Goal: Task Accomplishment & Management: Manage account settings

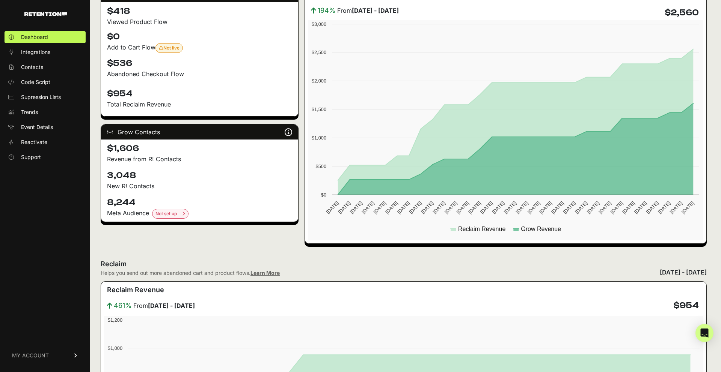
scroll to position [154, 0]
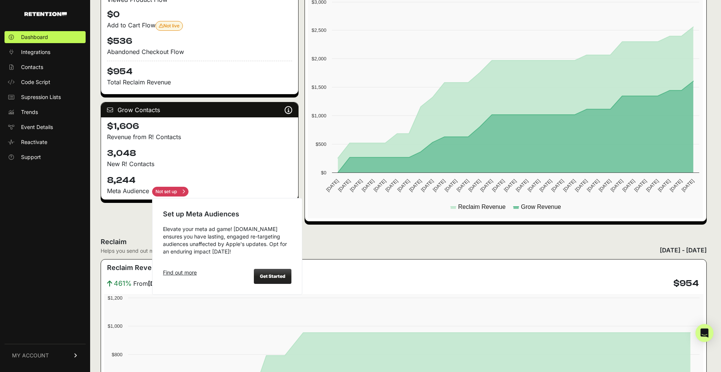
click at [170, 194] on input "checkbox" at bounding box center [170, 192] width 36 height 10
checkbox input "true"
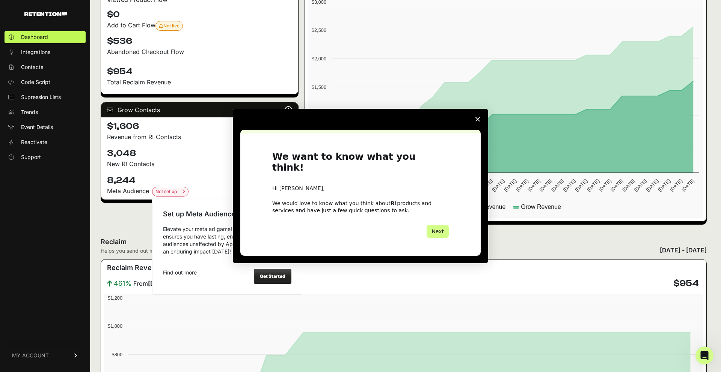
scroll to position [0, 0]
click at [271, 278] on div "Intercom messenger" at bounding box center [360, 186] width 721 height 372
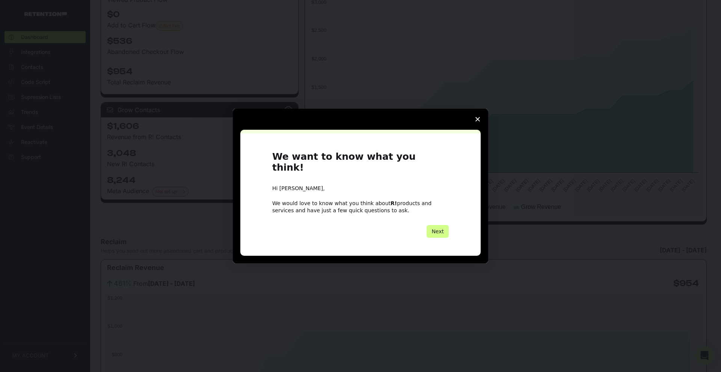
click at [480, 123] on span "Close survey" at bounding box center [477, 119] width 21 height 21
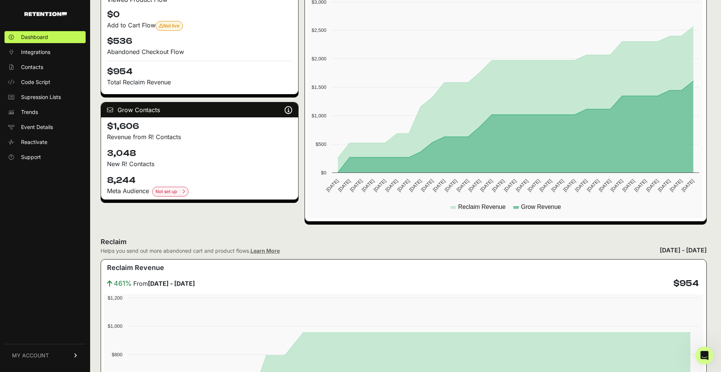
click at [26, 358] on span "MY ACCOUNT" at bounding box center [30, 356] width 37 height 8
click at [23, 336] on link "Billing" at bounding box center [45, 331] width 81 height 12
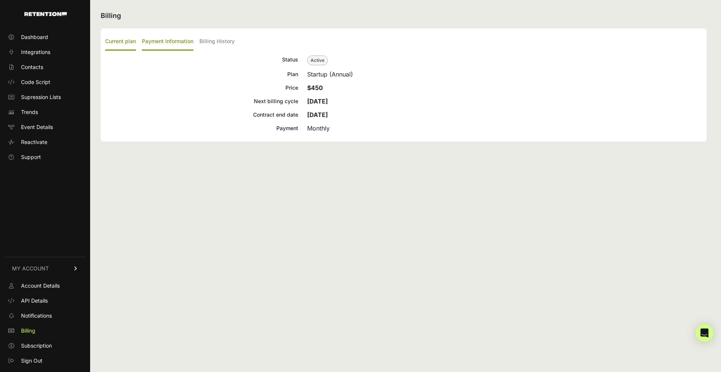
click at [191, 44] on label "Payment Information" at bounding box center [167, 42] width 51 height 18
click at [0, 0] on input "Payment Information" at bounding box center [0, 0] width 0 height 0
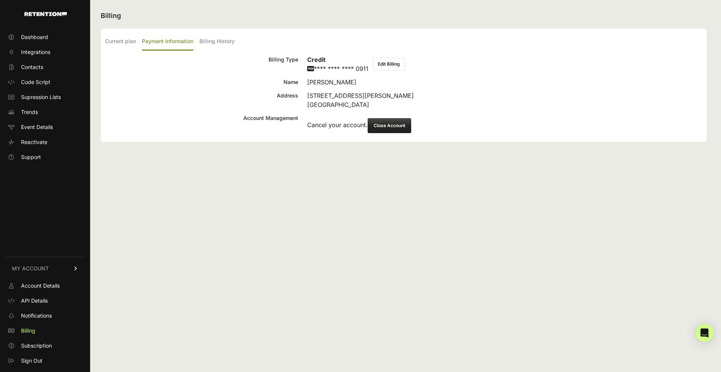
click at [380, 125] on button "Close Account" at bounding box center [389, 125] width 44 height 15
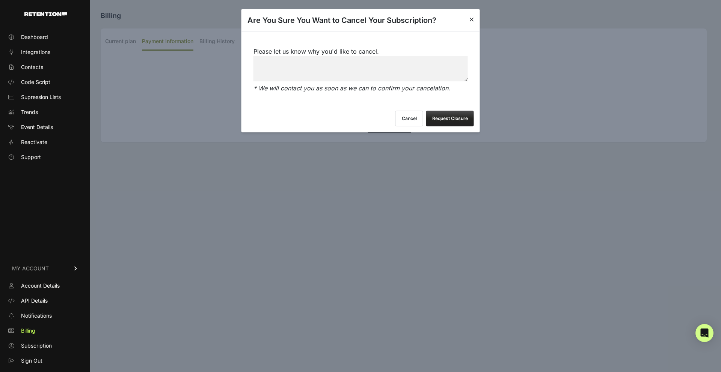
click at [315, 67] on textarea "Please let us know why you'd like to cancel." at bounding box center [360, 69] width 214 height 26
type textarea "I am not seeing enough results I would like to cancel"
click at [455, 123] on button "Request Closure" at bounding box center [450, 119] width 48 height 16
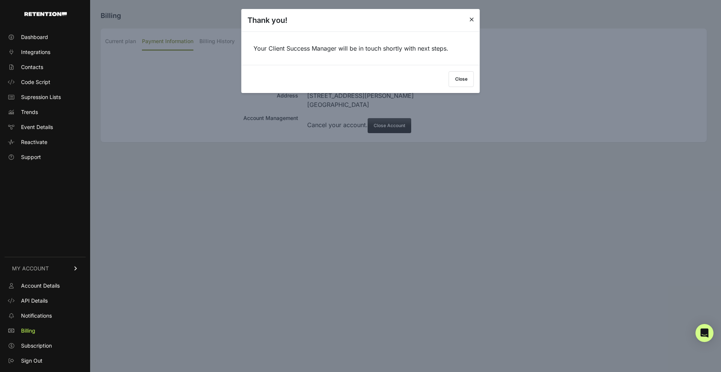
click at [467, 80] on button "Close" at bounding box center [461, 79] width 25 height 16
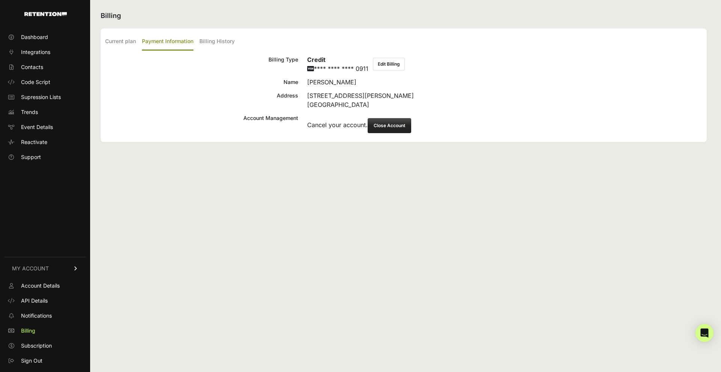
click at [386, 67] on button "Edit Billing" at bounding box center [389, 64] width 32 height 13
click at [218, 43] on label "Billing History" at bounding box center [216, 42] width 35 height 18
click at [0, 0] on input "Billing History" at bounding box center [0, 0] width 0 height 0
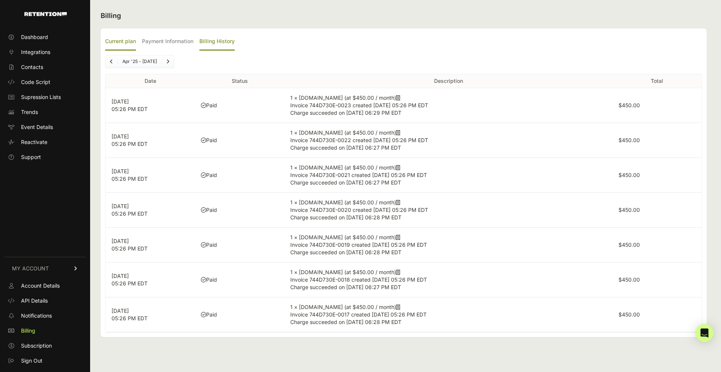
click at [133, 43] on label "Current plan" at bounding box center [120, 42] width 31 height 18
click at [0, 0] on input "Current plan" at bounding box center [0, 0] width 0 height 0
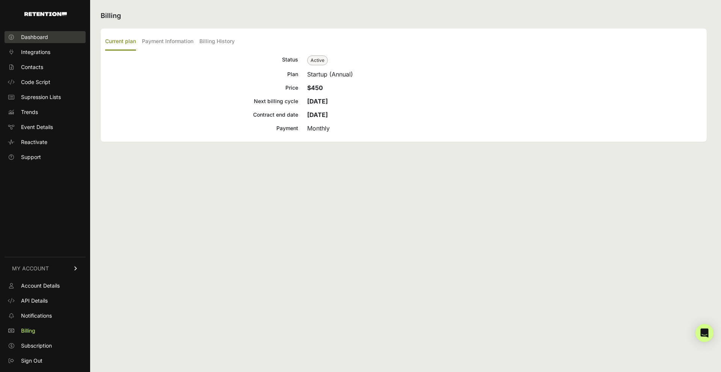
click at [31, 40] on span "Dashboard" at bounding box center [34, 37] width 27 height 8
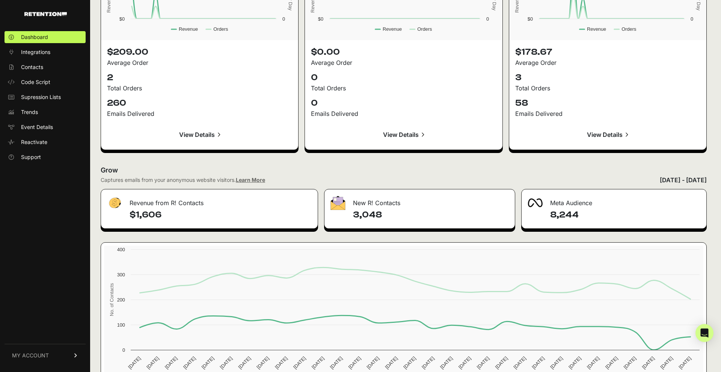
scroll to position [798, 0]
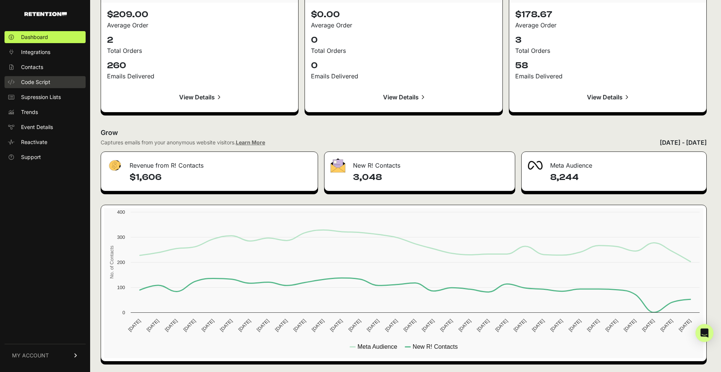
click at [51, 85] on link "Code Script" at bounding box center [45, 82] width 81 height 12
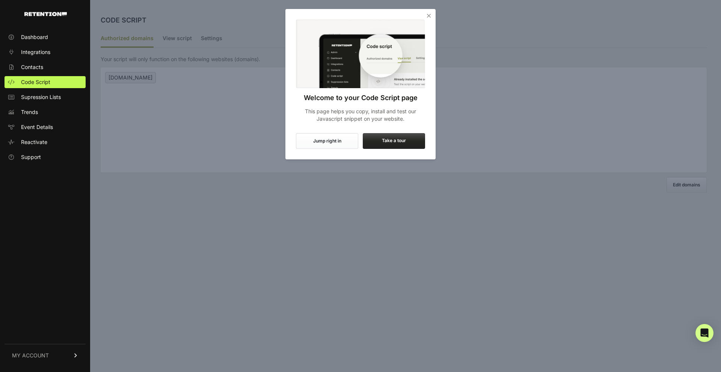
click at [428, 17] on icon "Close" at bounding box center [429, 16] width 8 height 8
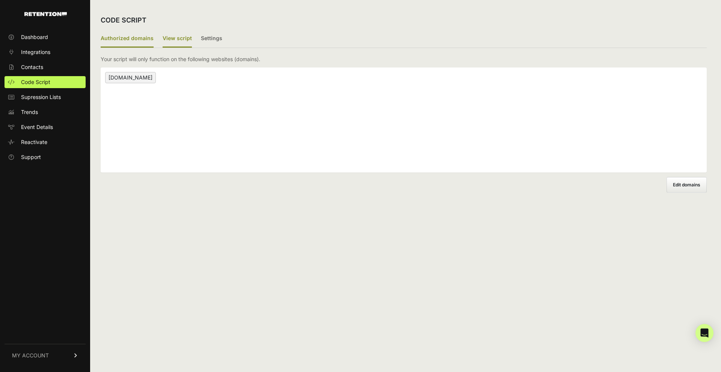
click at [185, 41] on label "View script" at bounding box center [177, 39] width 29 height 18
click at [0, 0] on input "View script" at bounding box center [0, 0] width 0 height 0
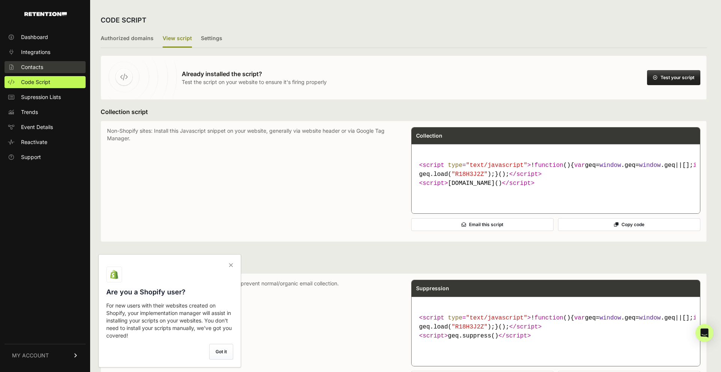
click at [59, 72] on link "Contacts" at bounding box center [45, 67] width 81 height 12
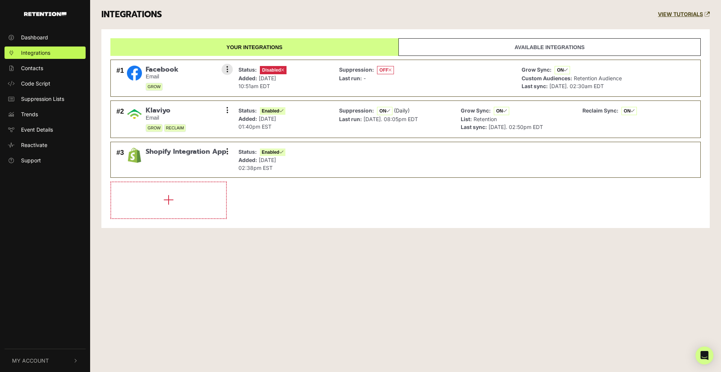
click at [157, 69] on span "Facebook" at bounding box center [162, 70] width 33 height 8
click at [47, 32] on link "Dashboard" at bounding box center [45, 37] width 81 height 12
